Goal: Task Accomplishment & Management: Complete application form

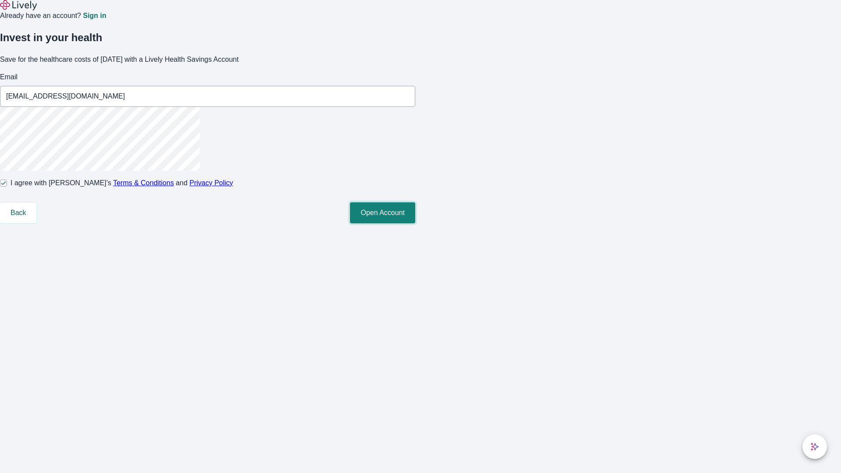
click at [415, 223] on button "Open Account" at bounding box center [382, 212] width 65 height 21
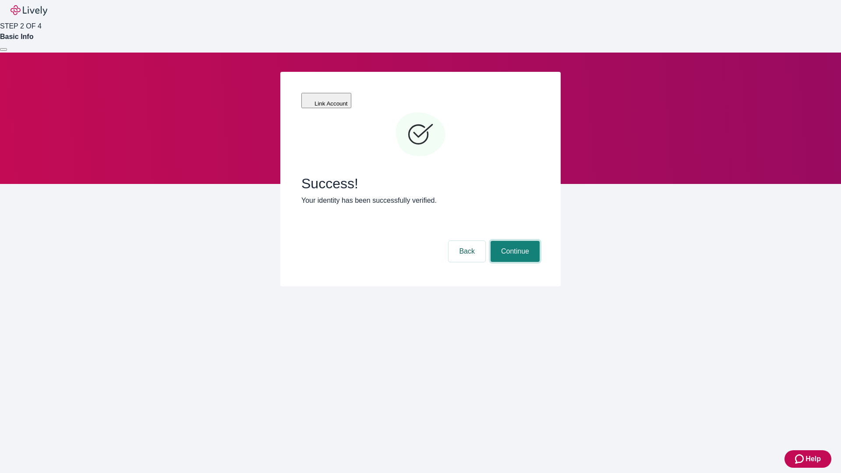
click at [514, 241] on button "Continue" at bounding box center [515, 251] width 49 height 21
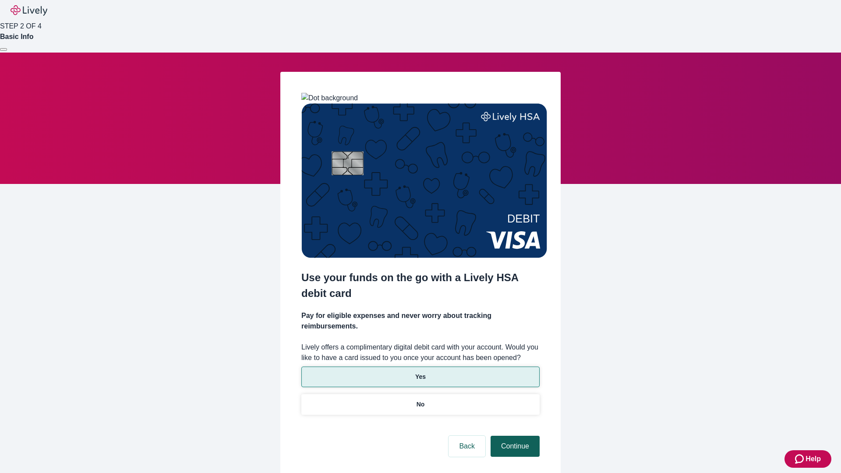
click at [420, 400] on p "No" at bounding box center [421, 404] width 8 height 9
click at [514, 436] on button "Continue" at bounding box center [515, 446] width 49 height 21
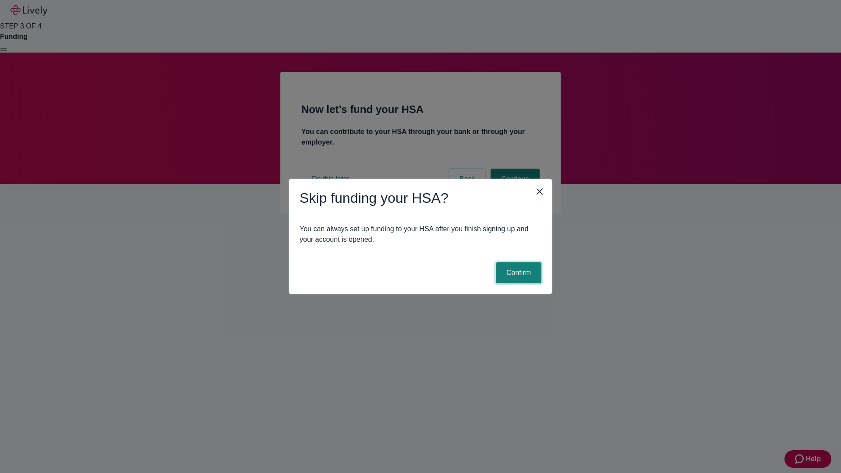
click at [517, 273] on button "Confirm" at bounding box center [519, 272] width 46 height 21
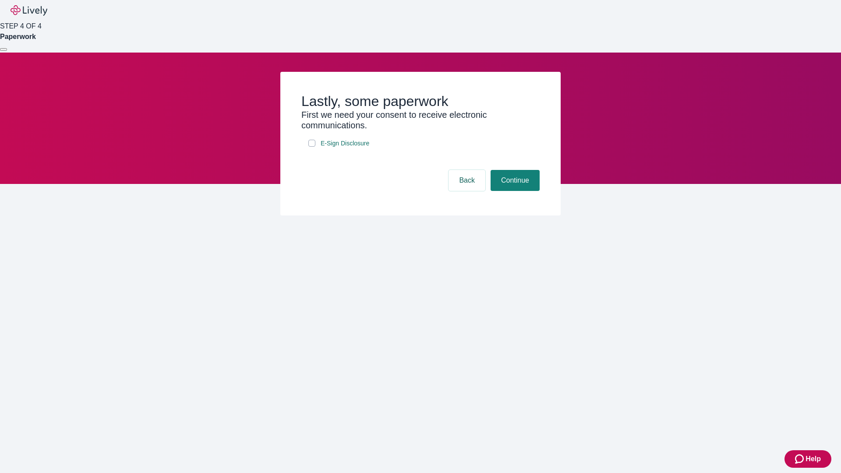
click at [312, 147] on input "E-Sign Disclosure" at bounding box center [311, 143] width 7 height 7
checkbox input "true"
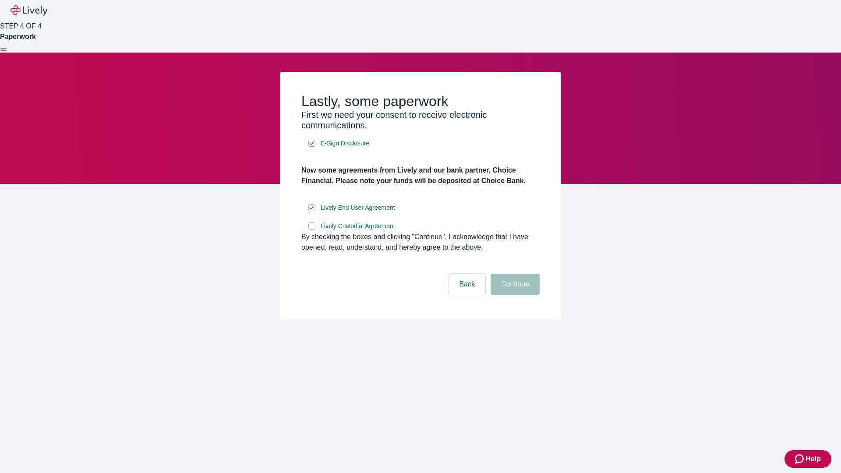
click at [312, 230] on input "Lively Custodial Agreement" at bounding box center [311, 226] width 7 height 7
checkbox input "true"
click at [514, 295] on button "Continue" at bounding box center [515, 284] width 49 height 21
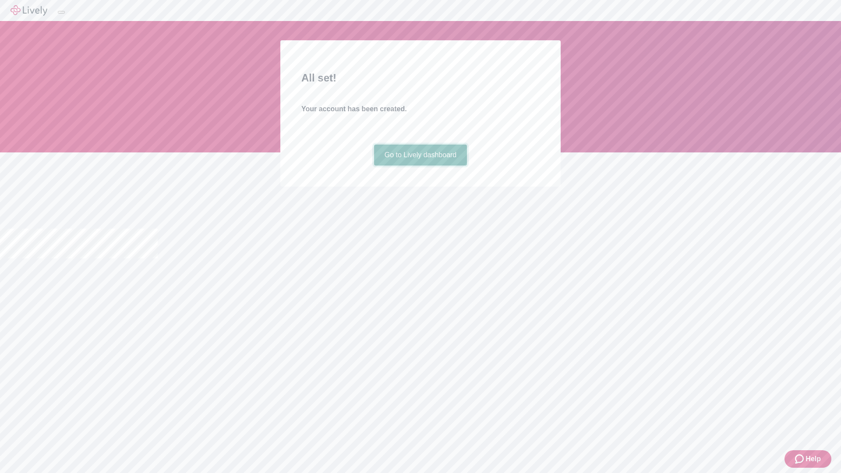
click at [420, 166] on link "Go to Lively dashboard" at bounding box center [420, 155] width 93 height 21
